Goal: Task Accomplishment & Management: Manage account settings

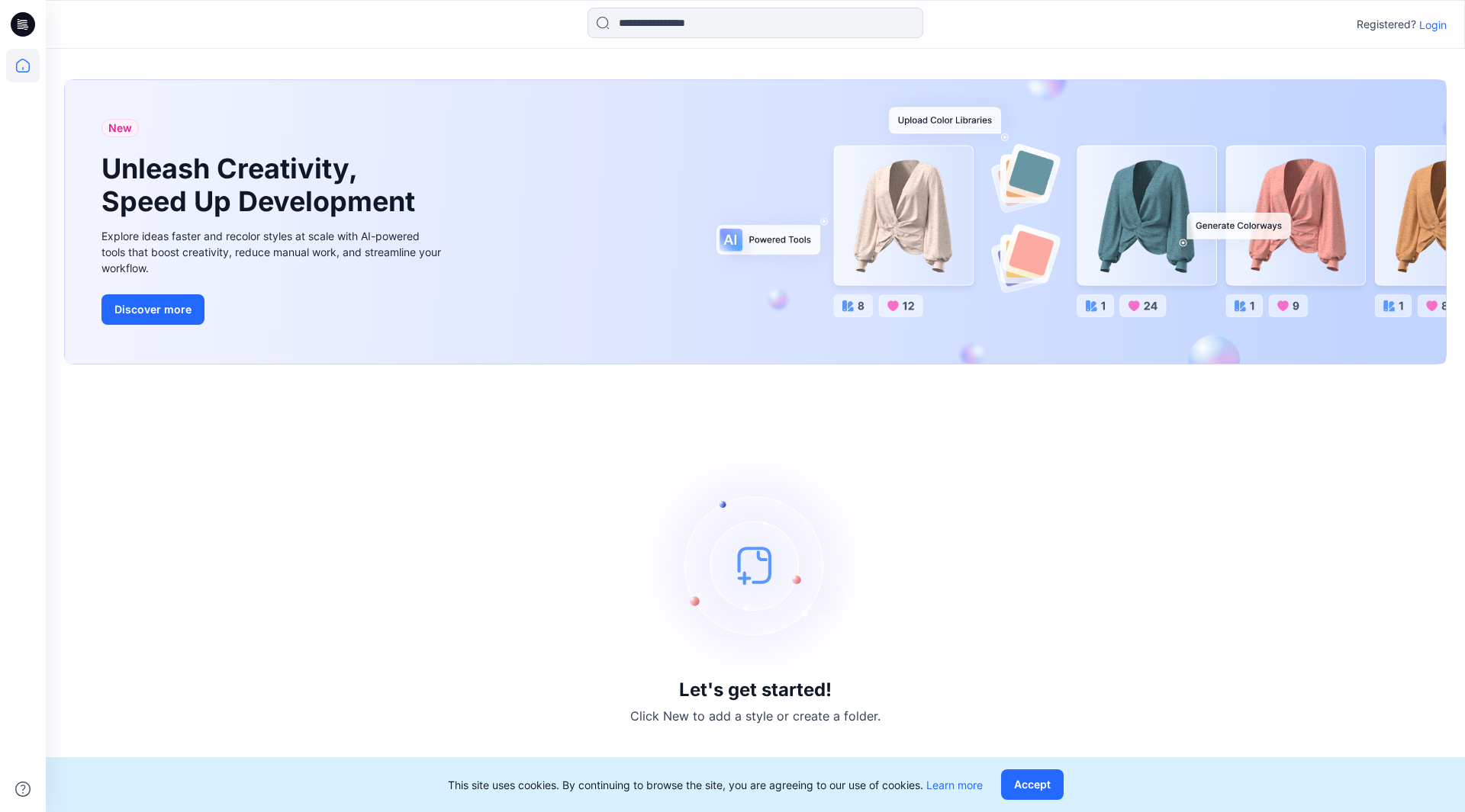
click at [1434, 27] on p "Login" at bounding box center [1433, 25] width 28 height 16
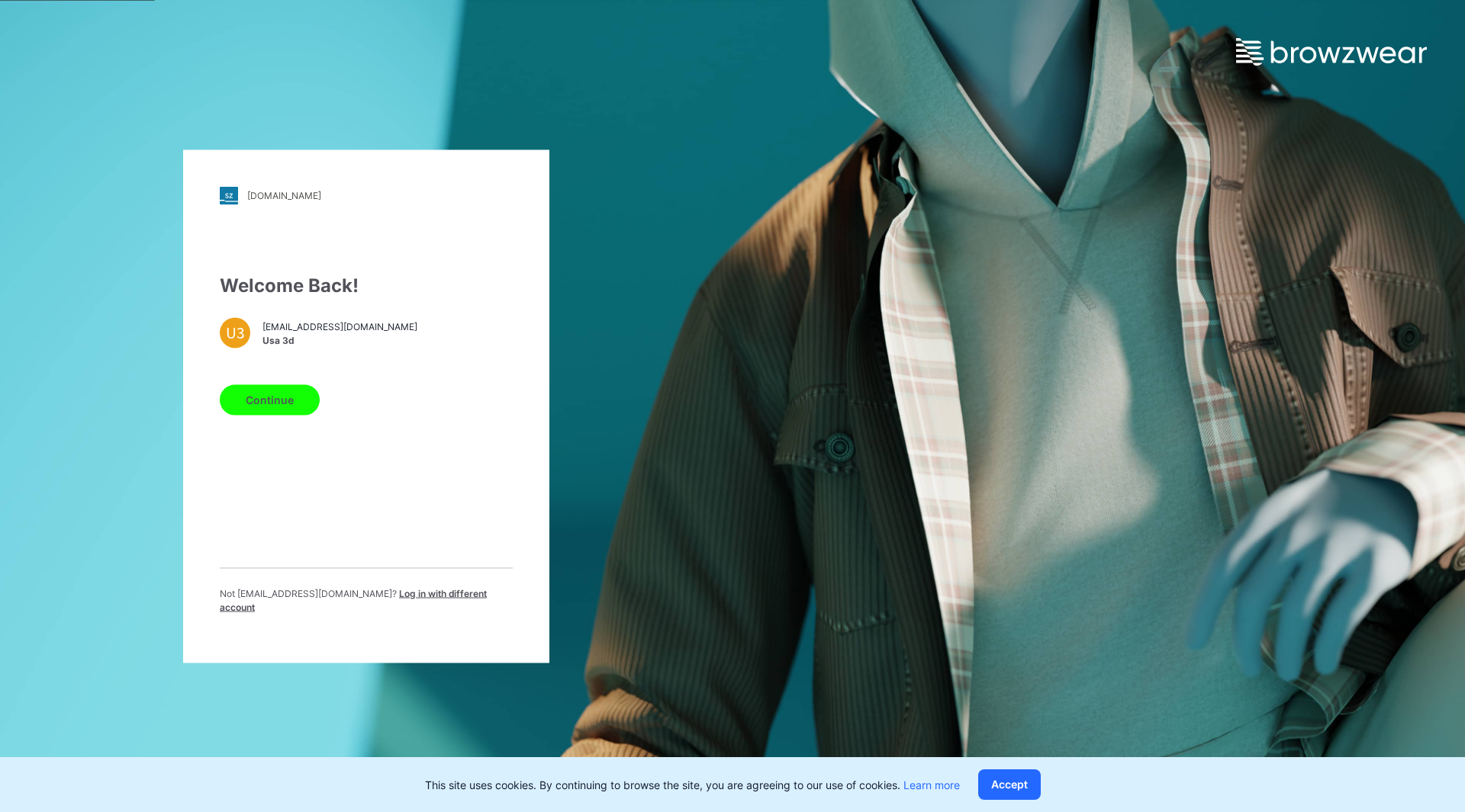
click at [298, 394] on button "Continue" at bounding box center [270, 399] width 100 height 31
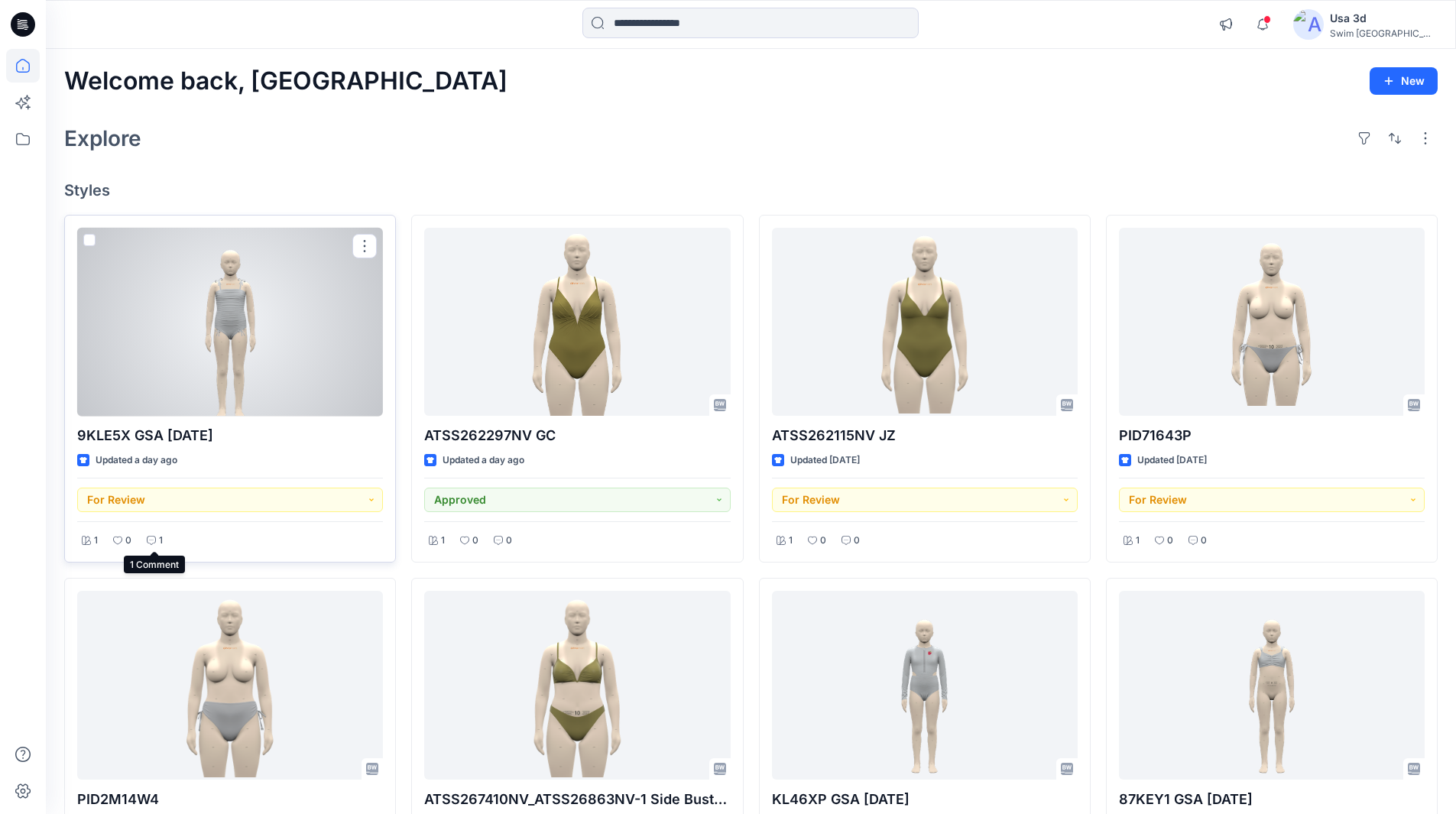
click at [159, 543] on p "1" at bounding box center [161, 541] width 4 height 16
